Goal: Task Accomplishment & Management: Complete application form

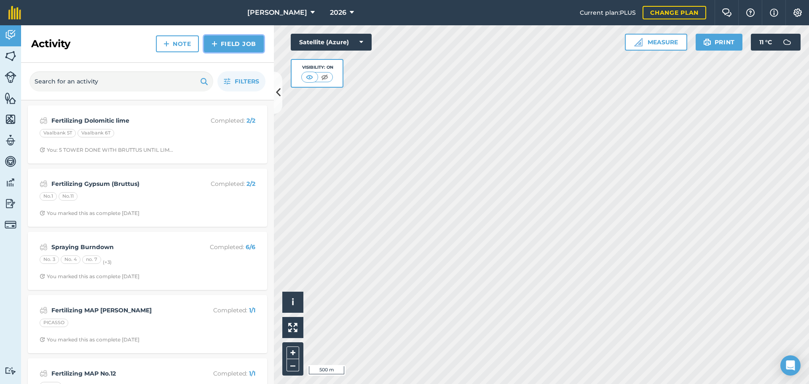
click at [227, 46] on link "Field Job" at bounding box center [234, 43] width 60 height 17
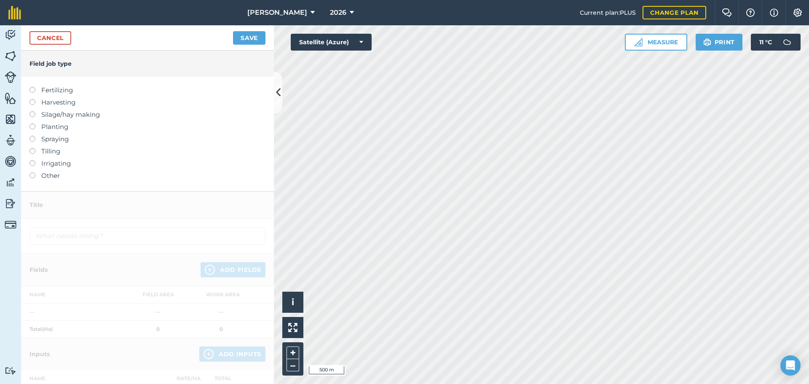
click at [51, 150] on label "Tilling" at bounding box center [147, 151] width 236 height 10
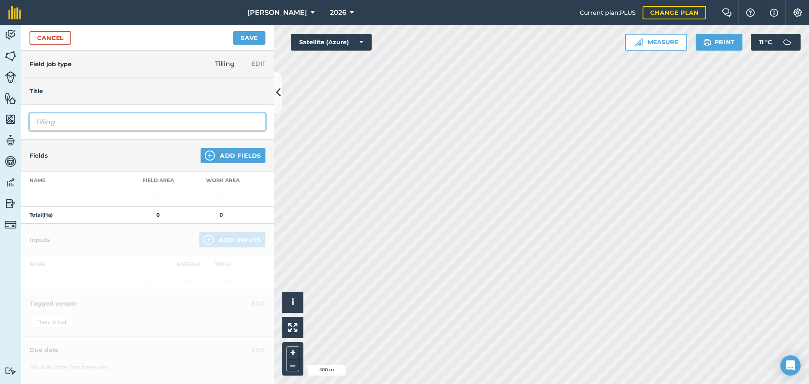
click at [79, 118] on input "Tilling" at bounding box center [147, 122] width 236 height 18
type input "Tilling Boki 2025 pre plant prep"
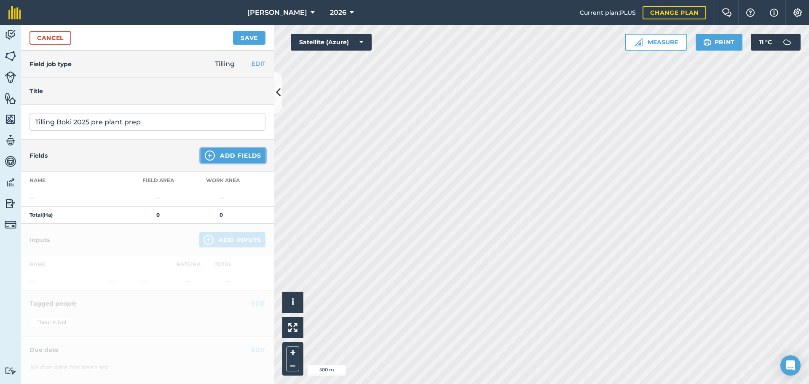
click at [234, 159] on button "Add Fields" at bounding box center [233, 155] width 65 height 15
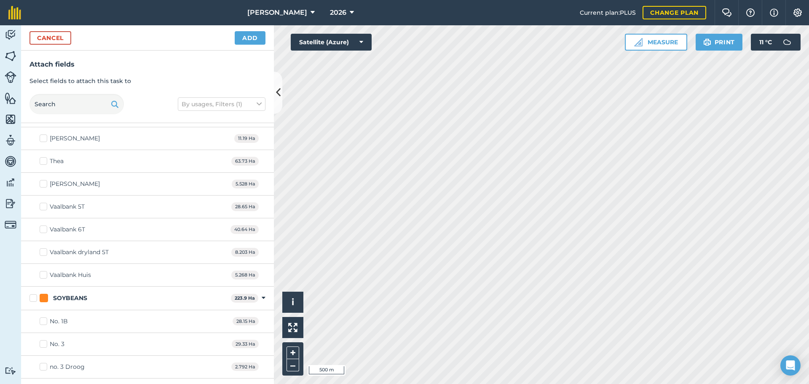
scroll to position [969, 0]
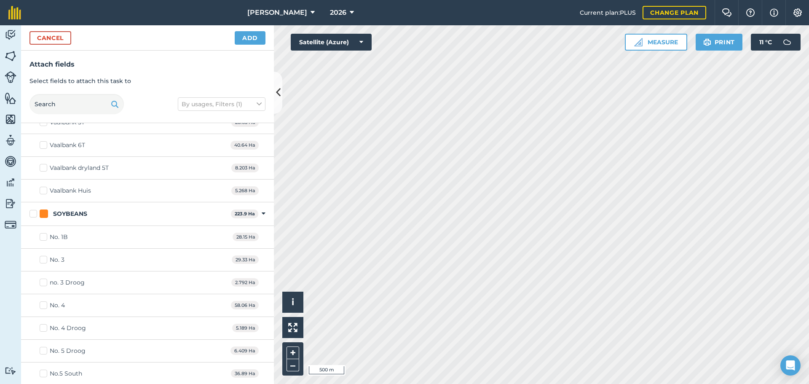
click at [57, 261] on div "No. 3" at bounding box center [57, 259] width 15 height 9
click at [45, 261] on input "No. 3" at bounding box center [42, 257] width 5 height 5
checkbox input "true"
